Goal: Navigation & Orientation: Find specific page/section

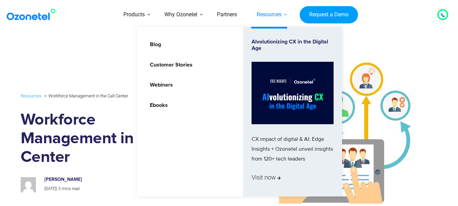
scroll to position [2705, 0]
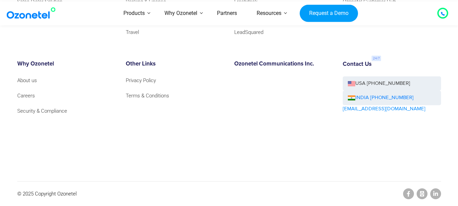
click at [66, 194] on p "© 2025 Copyright Ozonetel" at bounding box center [46, 193] width 59 height 9
copy p "Ozonetel"
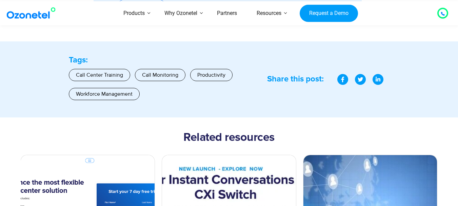
scroll to position [2705, 0]
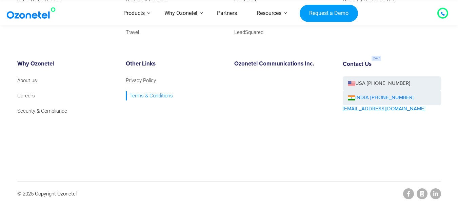
click at [145, 94] on link "Terms & Conditions" at bounding box center [149, 95] width 47 height 9
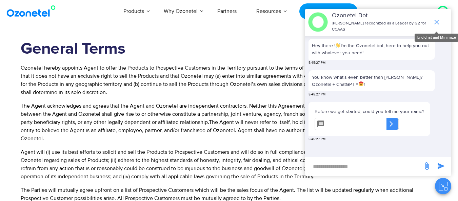
click at [437, 18] on icon "end chat or minimize" at bounding box center [437, 22] width 8 height 8
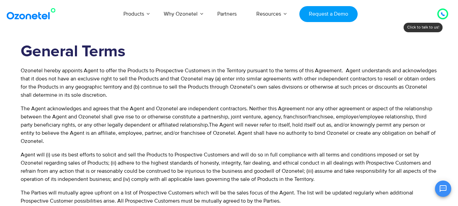
scroll to position [442, 0]
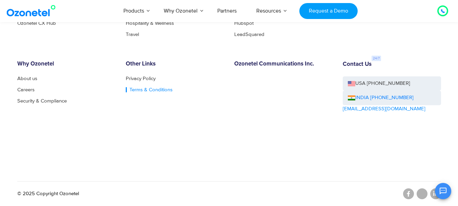
click at [132, 89] on link "Terms & Conditions" at bounding box center [149, 89] width 47 height 5
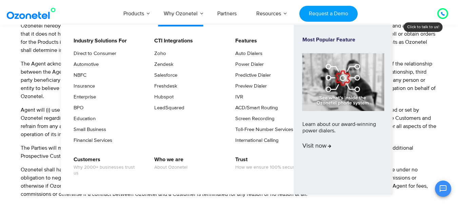
scroll to position [68, 0]
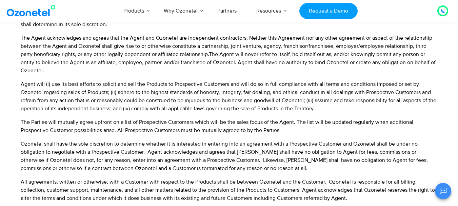
click at [39, 18] on link at bounding box center [32, 11] width 55 height 16
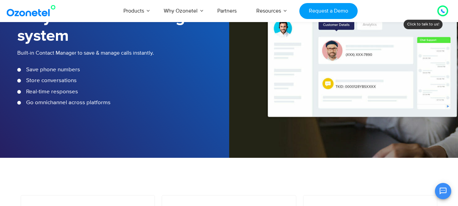
scroll to position [1148, 0]
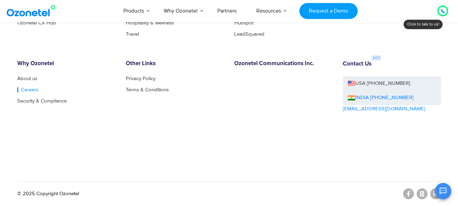
click at [31, 87] on link "Careers" at bounding box center [27, 89] width 21 height 5
click at [136, 78] on link "Privacy Policy" at bounding box center [143, 78] width 34 height 5
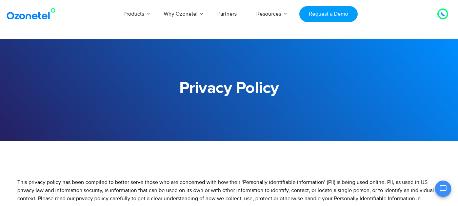
scroll to position [1893, 0]
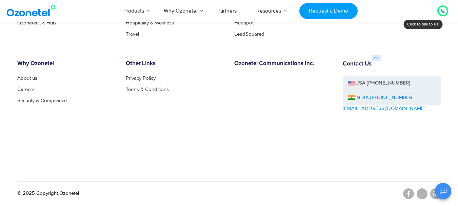
click at [408, 194] on div "OK Ozonetel Bot Ozonetel recognized as a Leader by G2 for CCAAS Before we get s…" at bounding box center [378, 190] width 147 height 18
click at [445, 194] on icon "Open chat" at bounding box center [443, 191] width 8 height 8
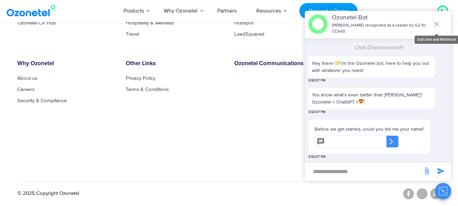
click at [438, 24] on icon "end chat or minimize" at bounding box center [437, 24] width 8 height 8
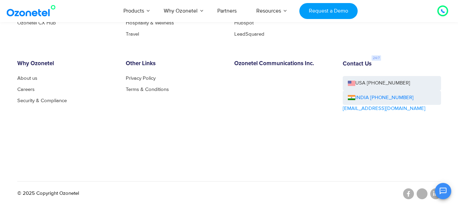
scroll to position [111, 0]
